Goal: Information Seeking & Learning: Learn about a topic

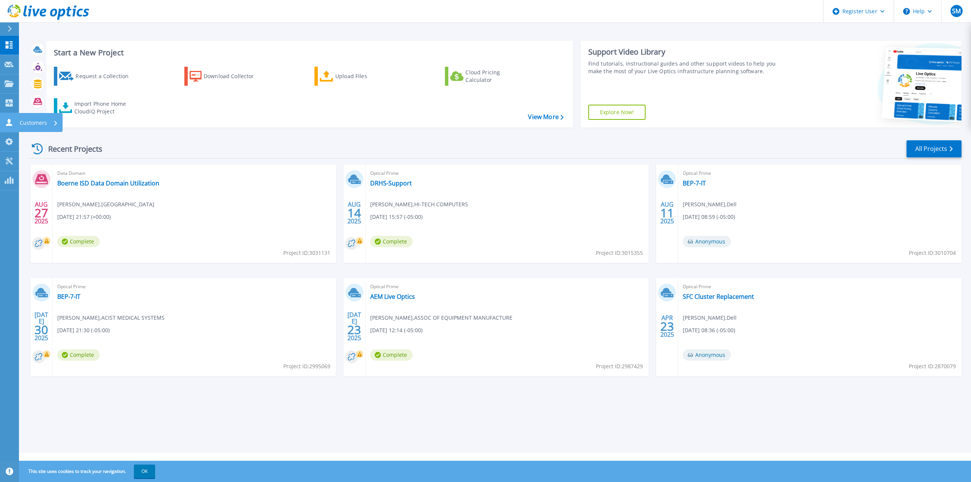
click at [8, 121] on icon at bounding box center [9, 122] width 9 height 7
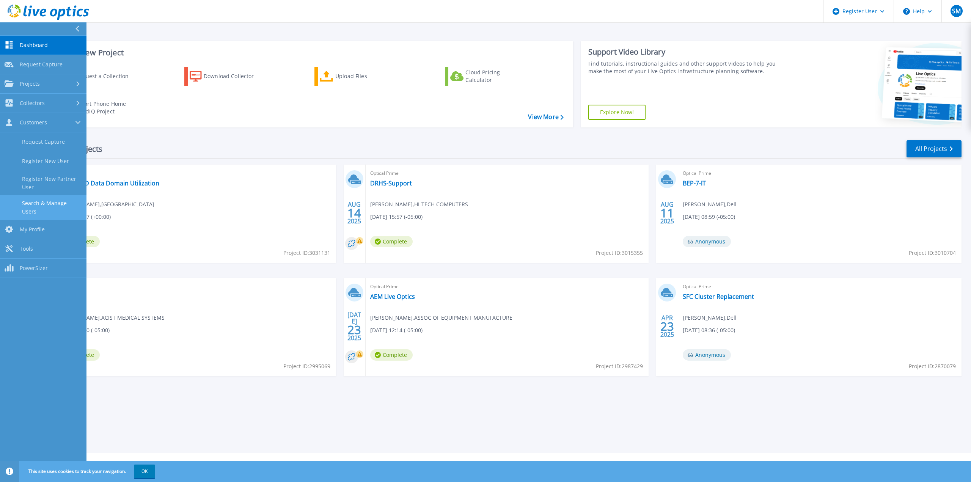
click at [39, 204] on link "Search & Manage Users" at bounding box center [43, 207] width 86 height 24
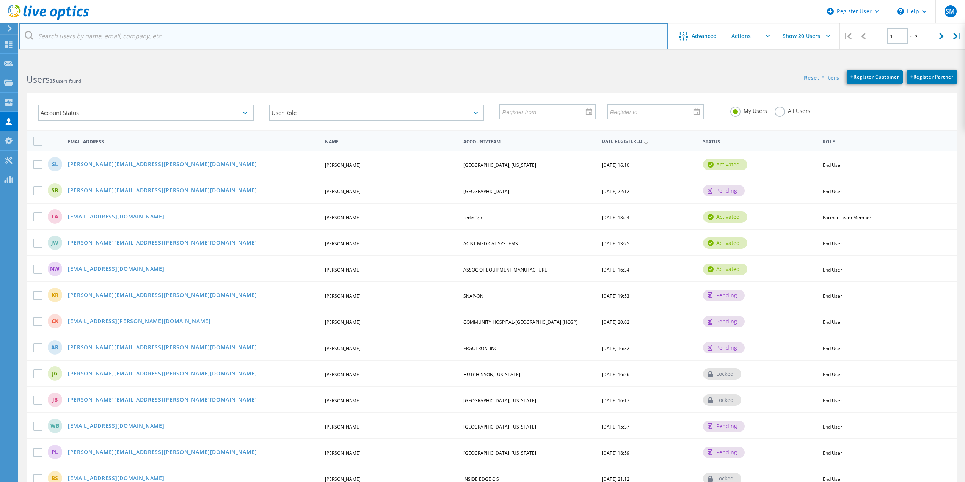
click at [366, 23] on input "text" at bounding box center [343, 36] width 649 height 27
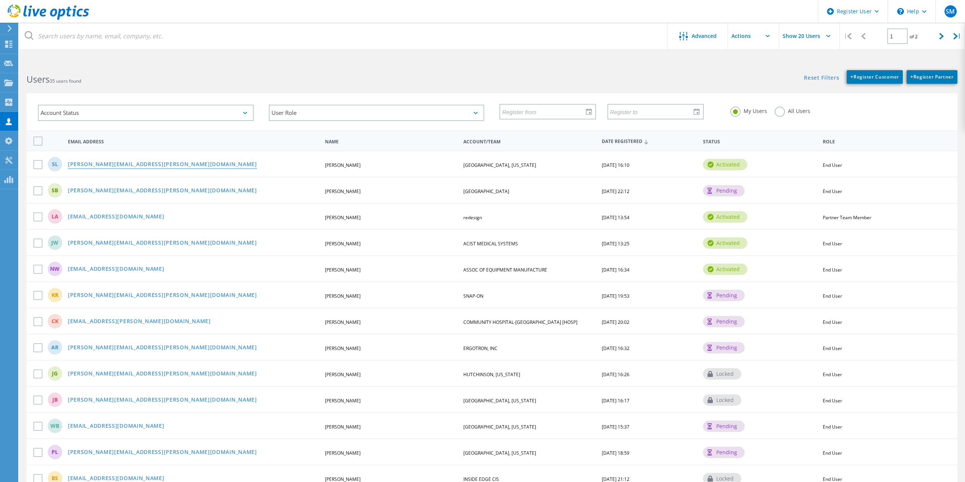
click at [123, 163] on link "[PERSON_NAME][EMAIL_ADDRESS][PERSON_NAME][DOMAIN_NAME]" at bounding box center [162, 165] width 189 height 6
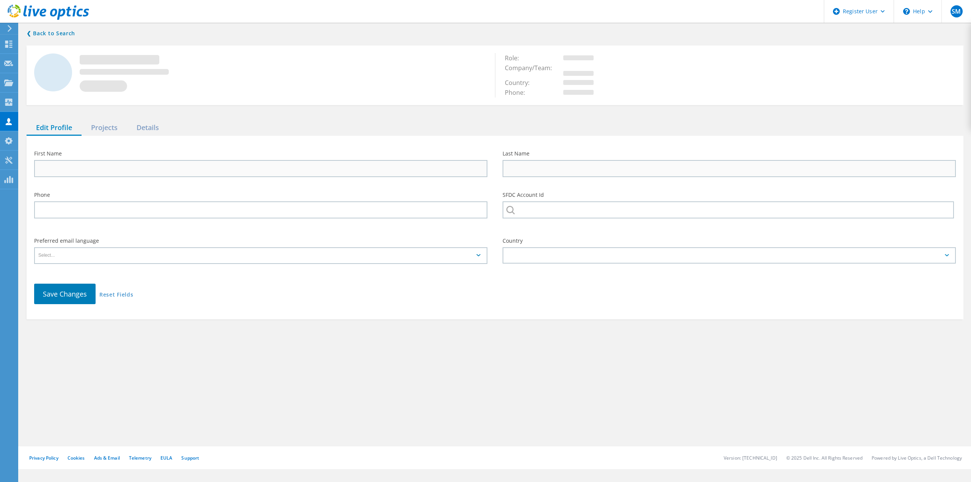
type input "[PERSON_NAME]"
type input "[GEOGRAPHIC_DATA], [US_STATE]"
type input "English"
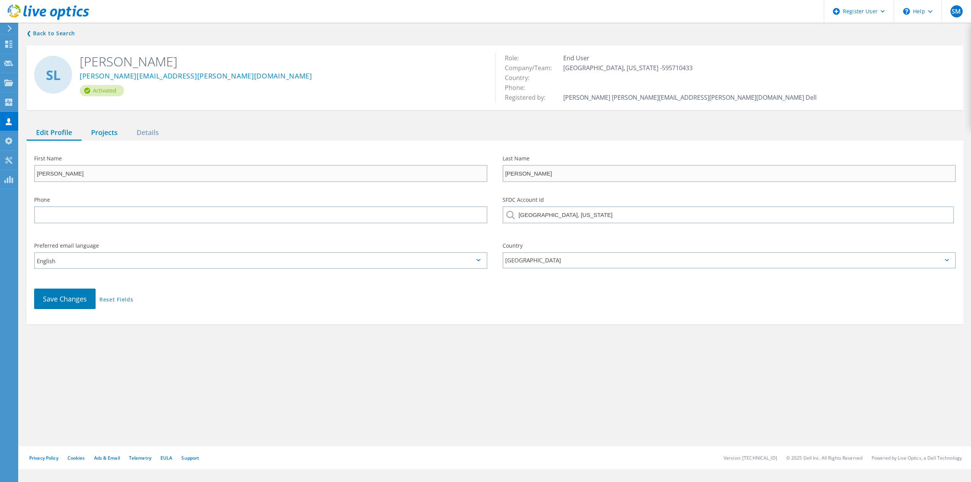
click at [112, 136] on div "Projects" at bounding box center [105, 133] width 46 height 16
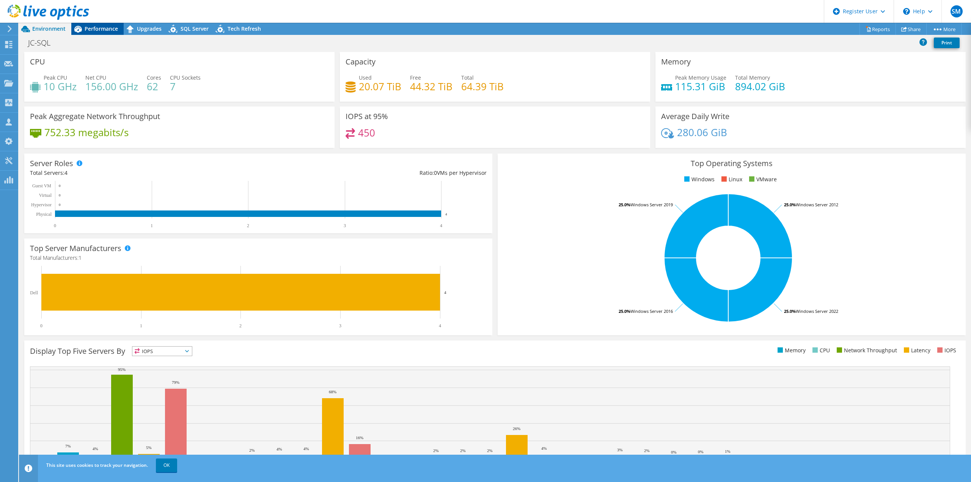
click at [88, 34] on div "Performance" at bounding box center [97, 29] width 52 height 12
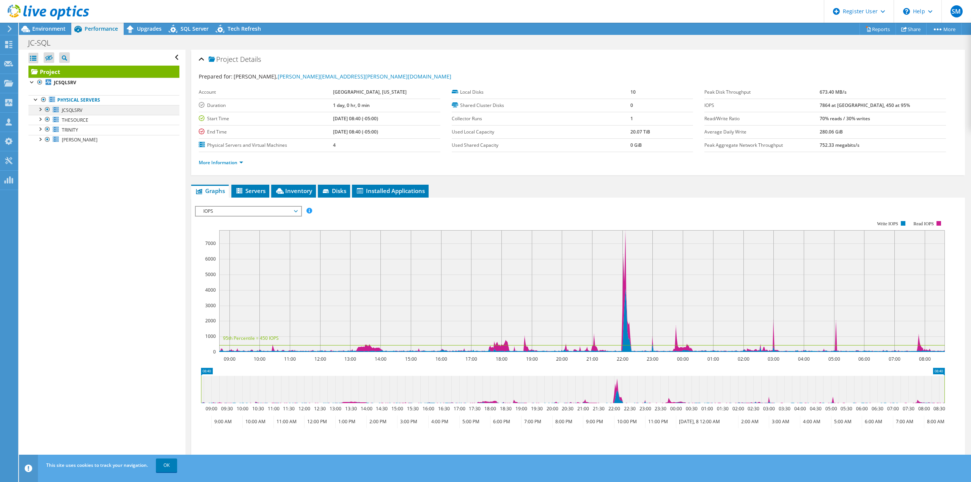
click at [37, 107] on div at bounding box center [40, 109] width 8 height 8
click at [42, 149] on div at bounding box center [40, 149] width 8 height 8
click at [39, 188] on div at bounding box center [40, 189] width 8 height 8
click at [39, 229] on div at bounding box center [40, 228] width 8 height 8
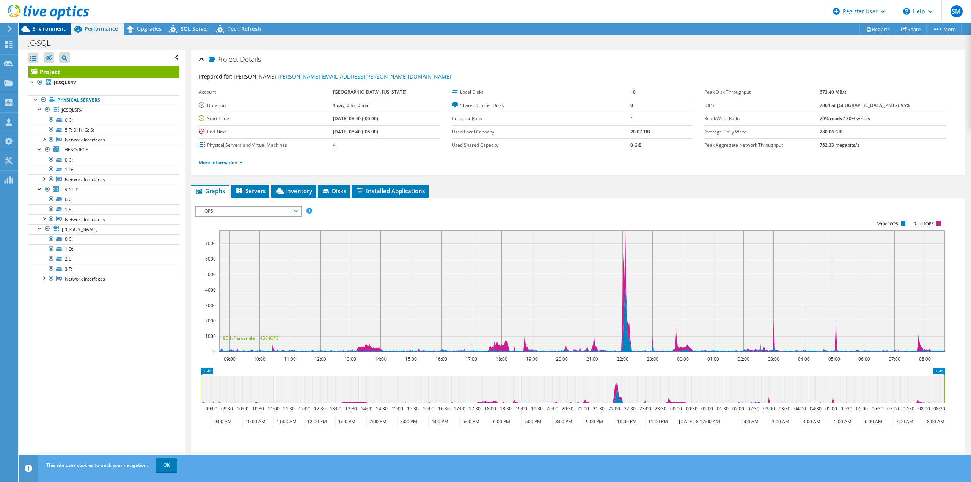
click at [51, 27] on span "Environment" at bounding box center [48, 28] width 33 height 7
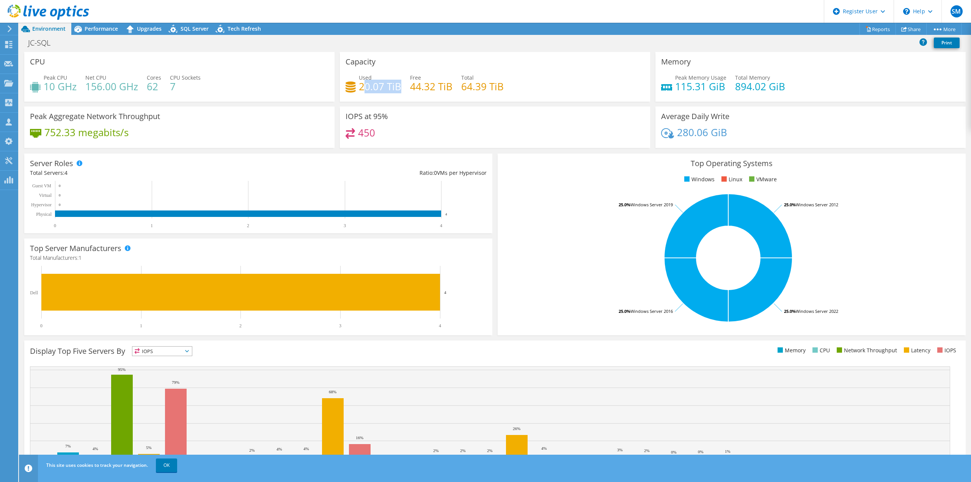
drag, startPoint x: 398, startPoint y: 87, endPoint x: 361, endPoint y: 91, distance: 37.0
click at [361, 91] on h4 "20.07 TiB" at bounding box center [380, 86] width 42 height 8
click at [378, 77] on div "Used 20.07 TiB" at bounding box center [380, 82] width 42 height 17
